Goal: Information Seeking & Learning: Learn about a topic

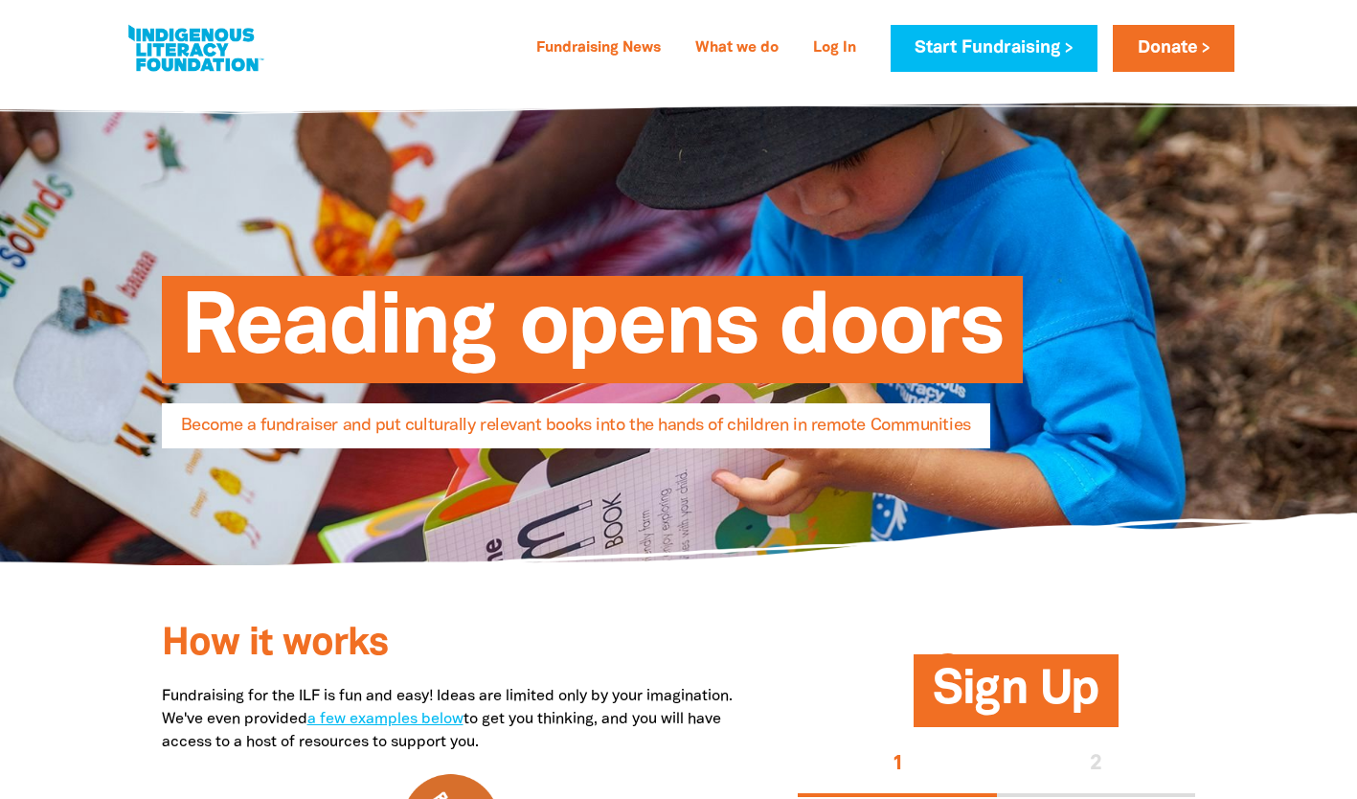
select select "AU"
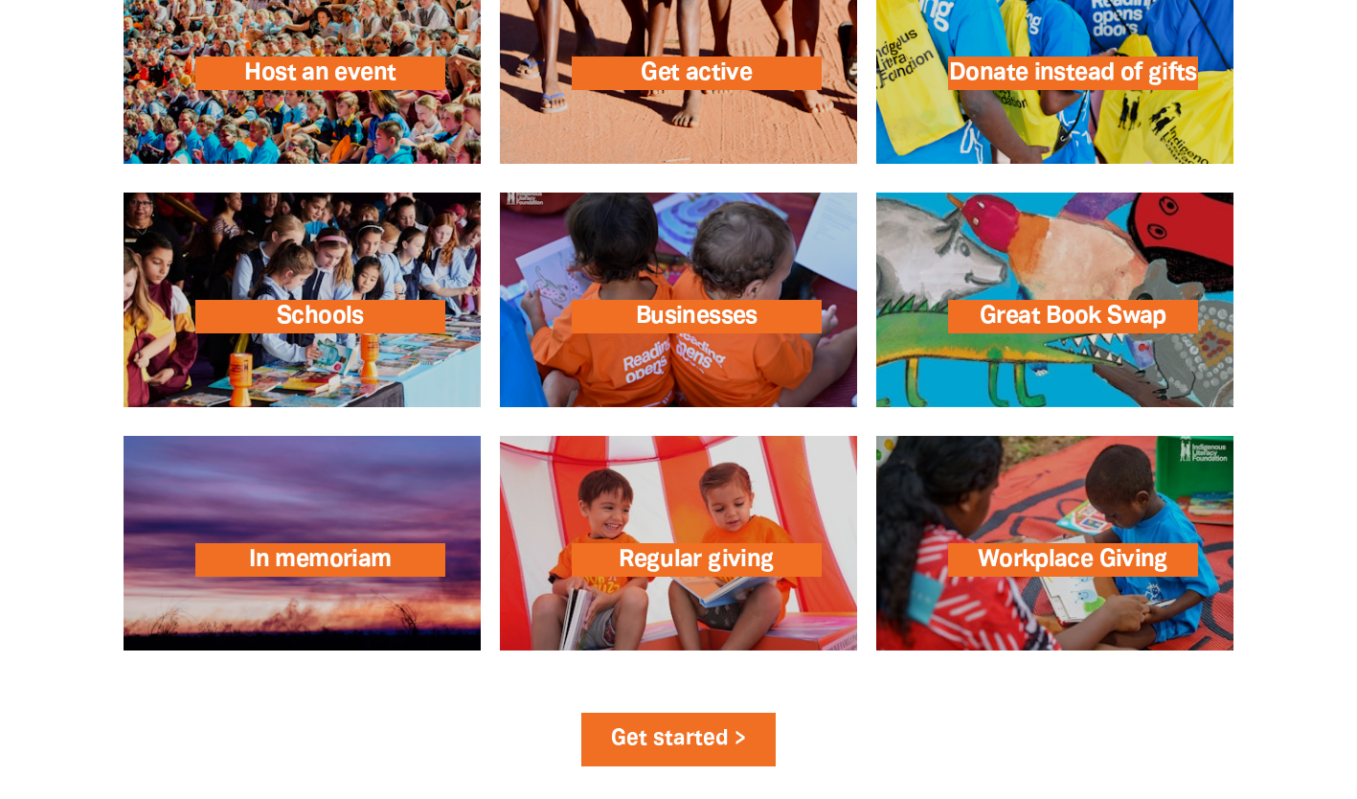
scroll to position [2860, 0]
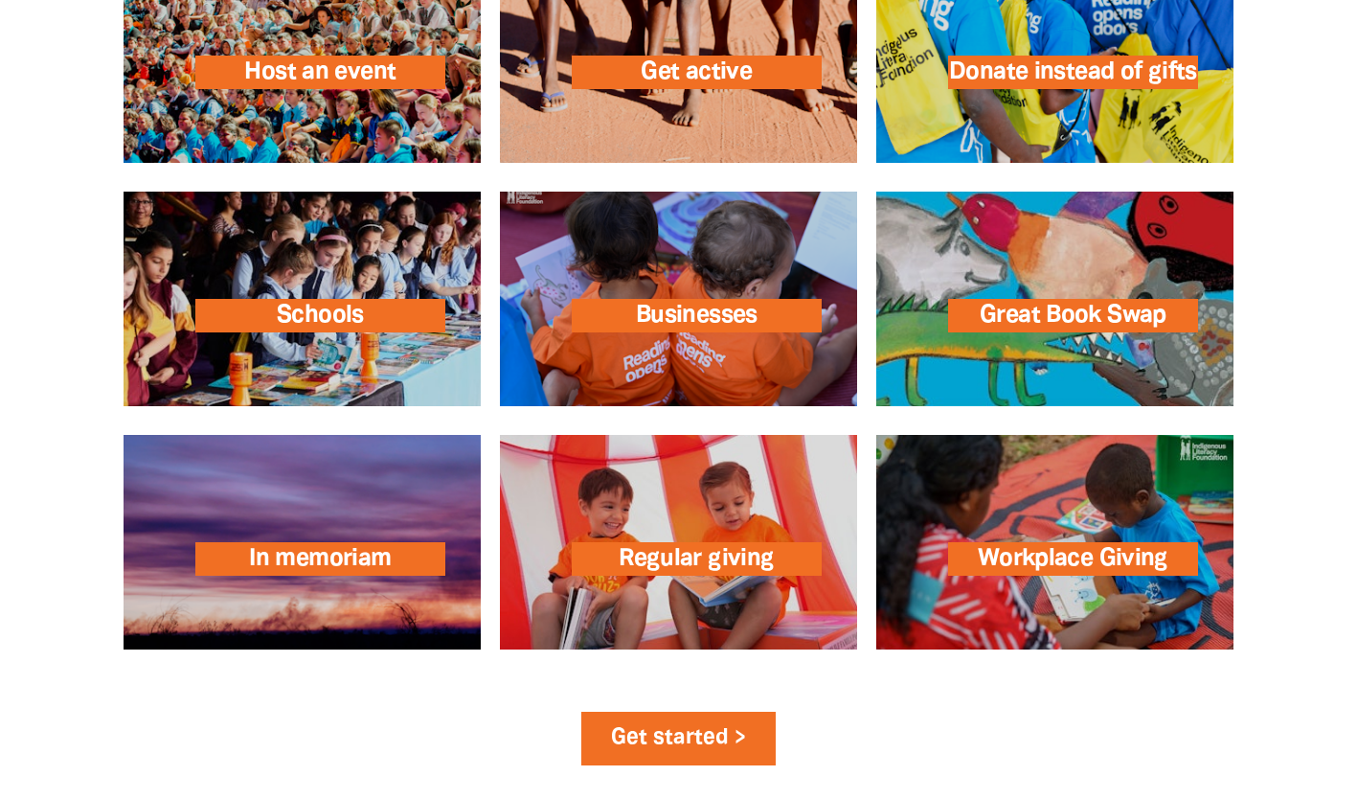
click at [199, 360] on link at bounding box center [302, 299] width 357 height 215
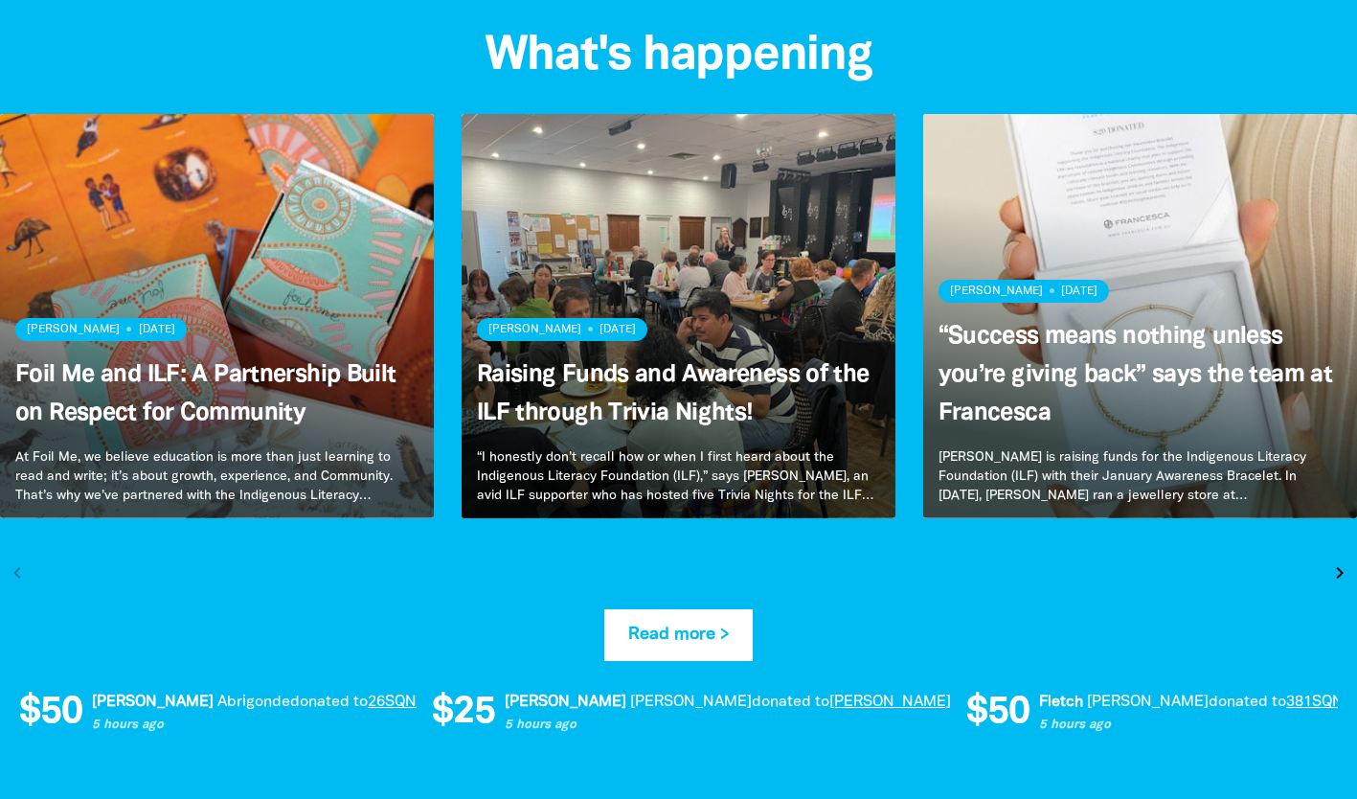
scroll to position [3714, 0]
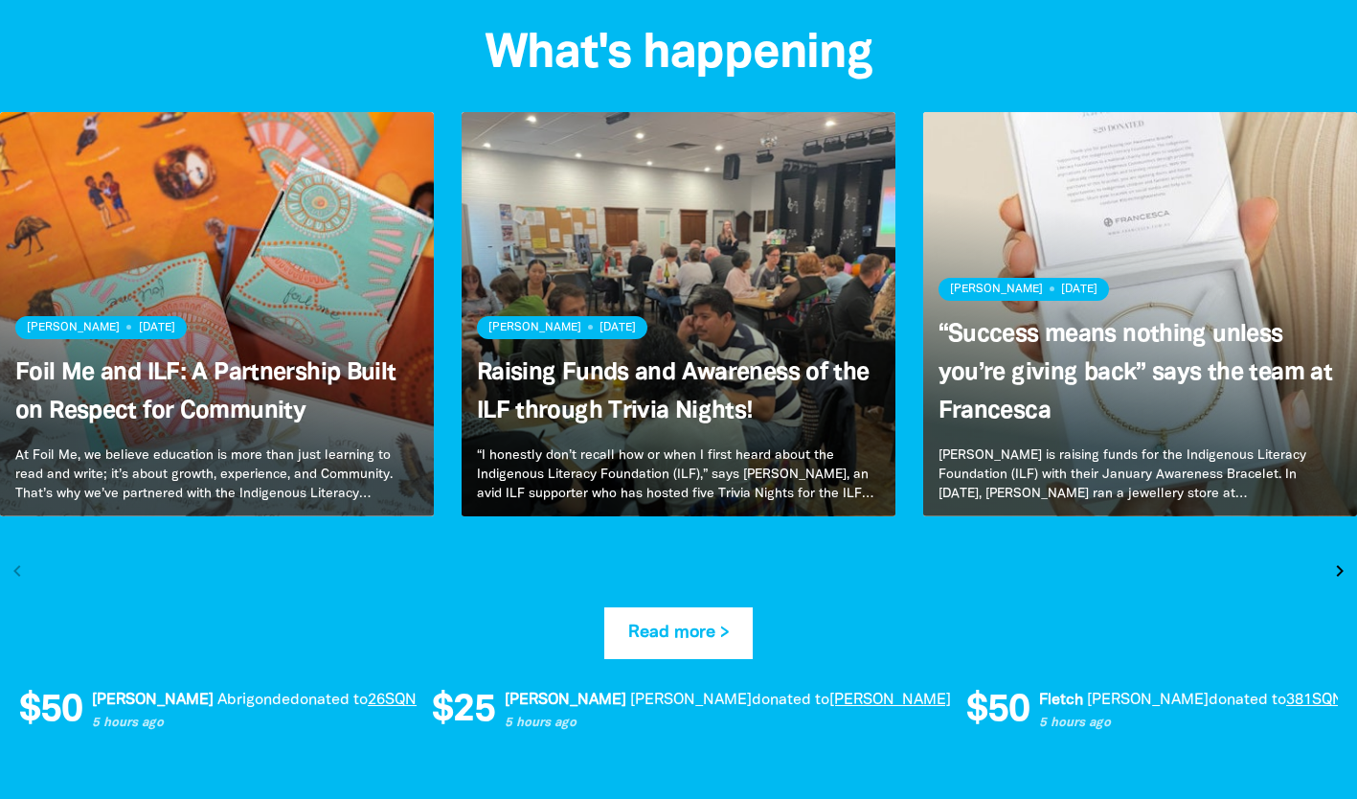
click at [740, 442] on link "Read more" at bounding box center [679, 314] width 434 height 404
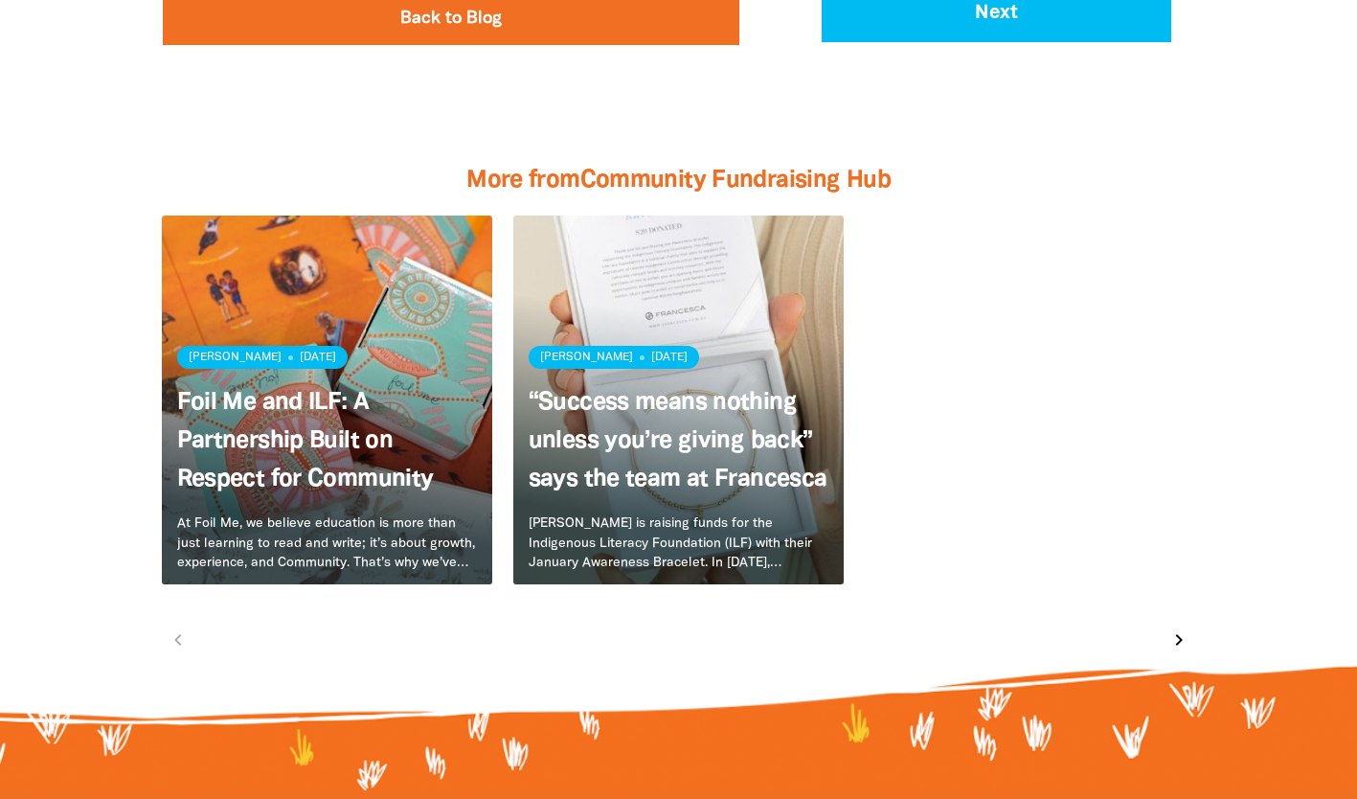
scroll to position [2530, 0]
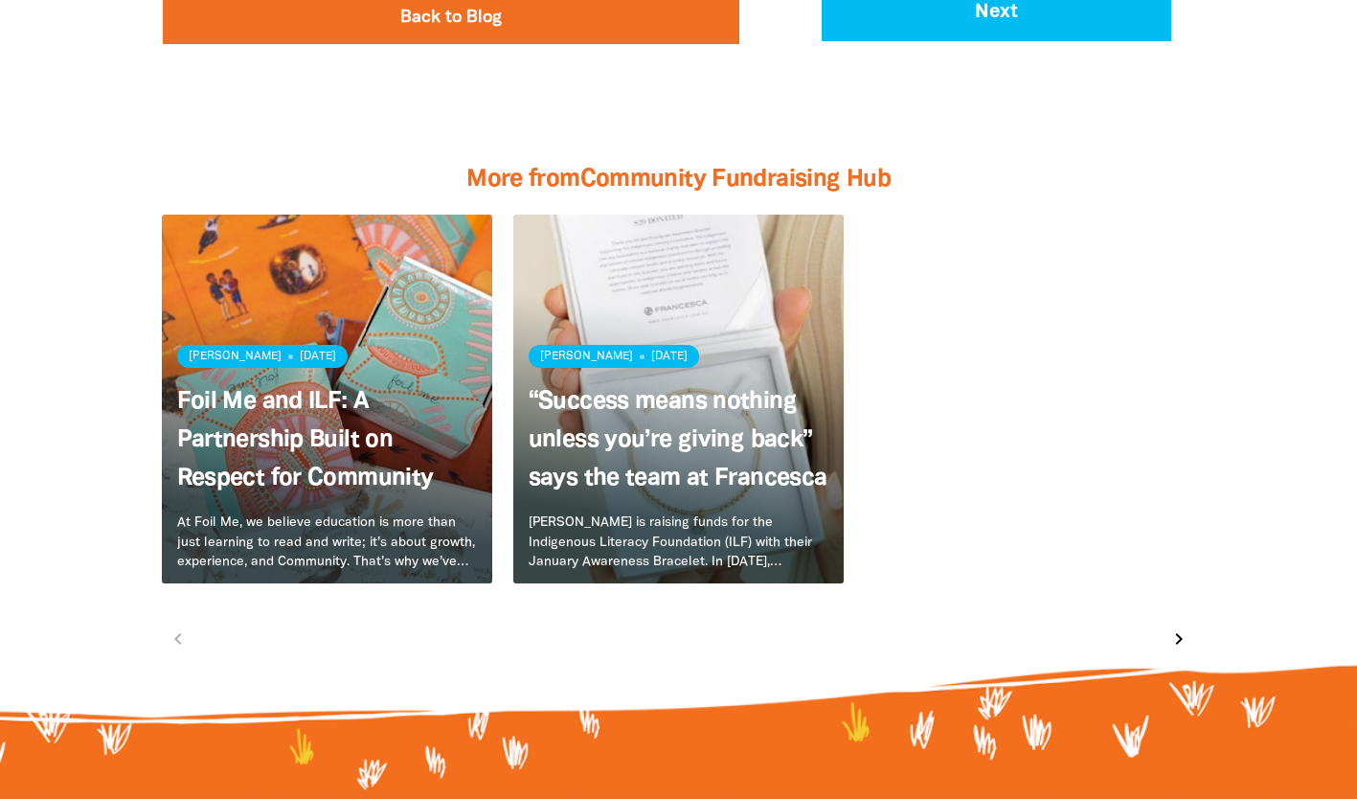
click at [611, 414] on link "“Success means nothing unless you’re giving back” says the team at Francesca" at bounding box center [678, 440] width 299 height 99
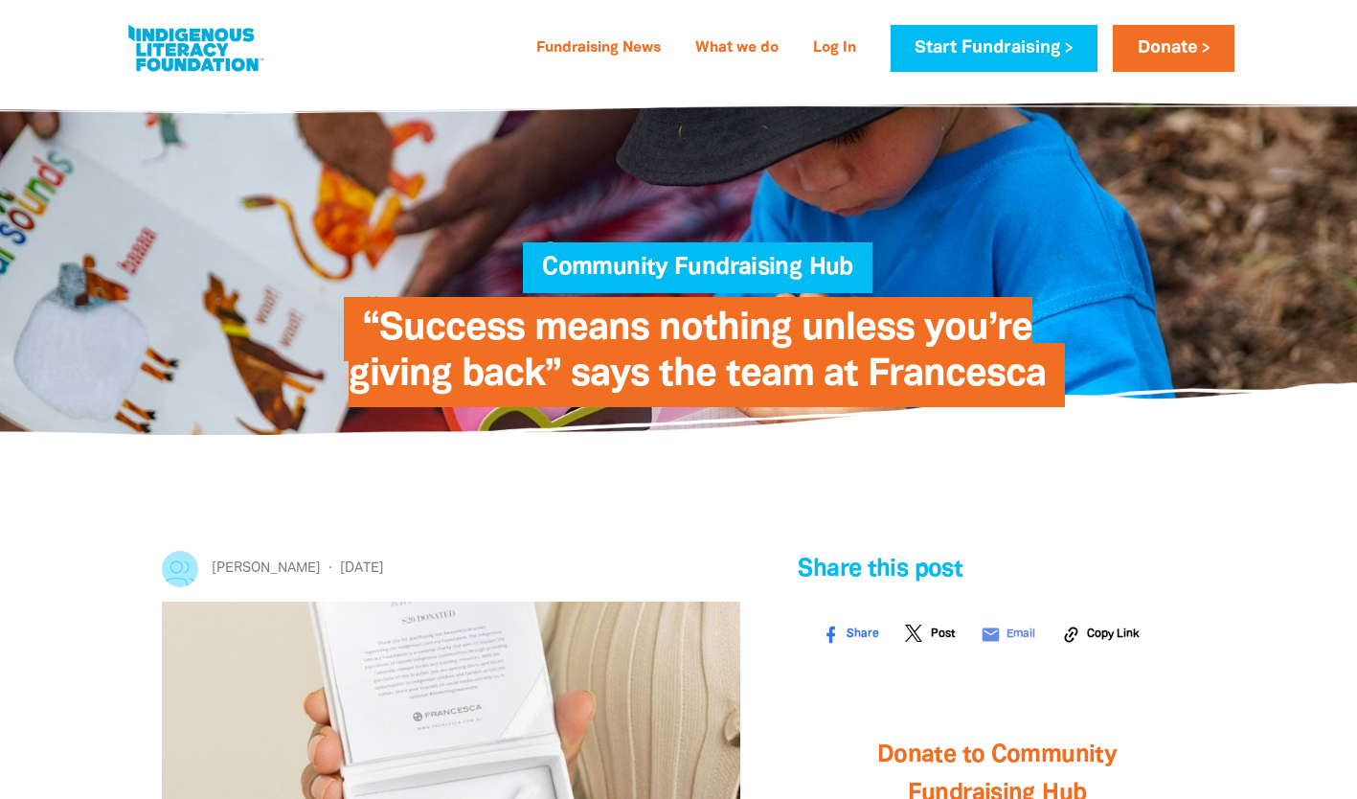
click at [238, 55] on link at bounding box center [196, 48] width 144 height 58
select select "AU"
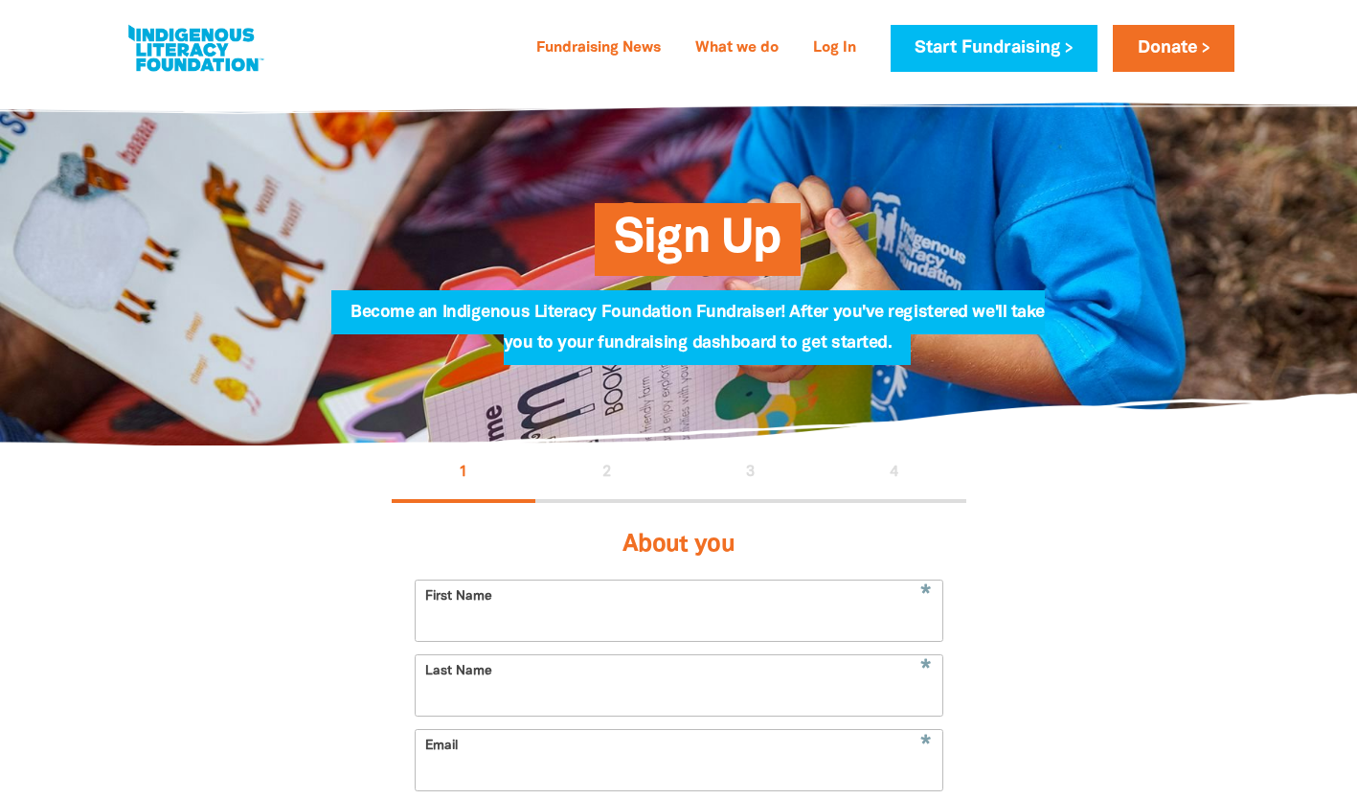
select select "AU"
